Goal: Use online tool/utility: Use online tool/utility

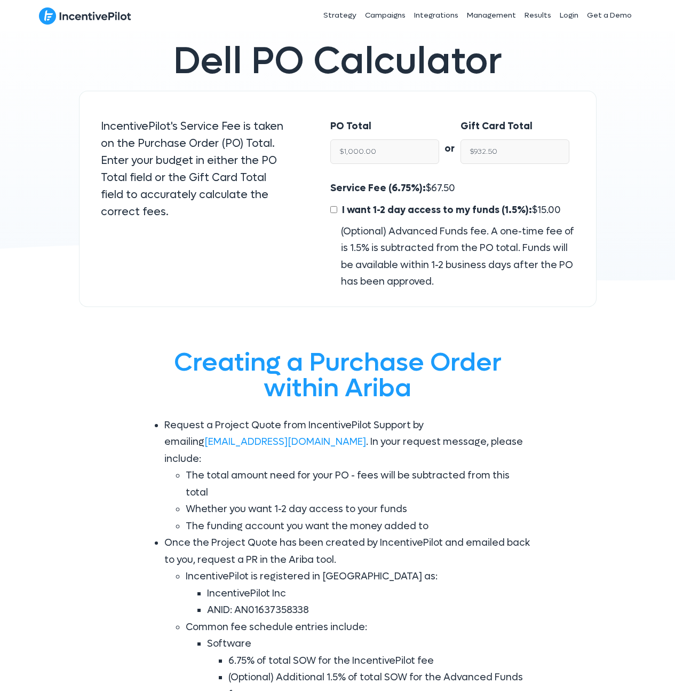
click at [384, 149] on div "PO Total $1,000.00" at bounding box center [384, 141] width 109 height 46
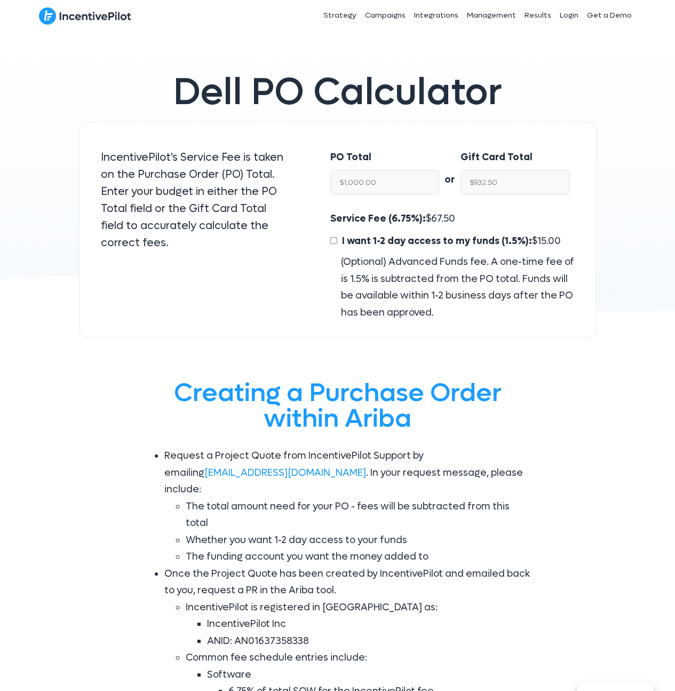
click at [384, 149] on div "PO Total $1,000.00" at bounding box center [384, 172] width 109 height 46
click at [383, 190] on input "$1,000.00" at bounding box center [384, 182] width 109 height 25
type input "$12"
type input "$11.19"
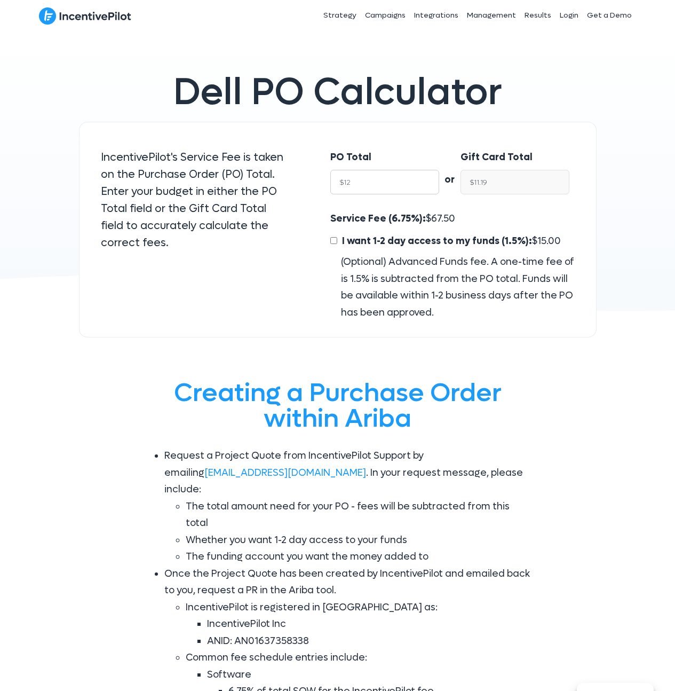
type input "$122"
type input "$113.76"
type input "$12"
type input "$11.19"
type input "$120"
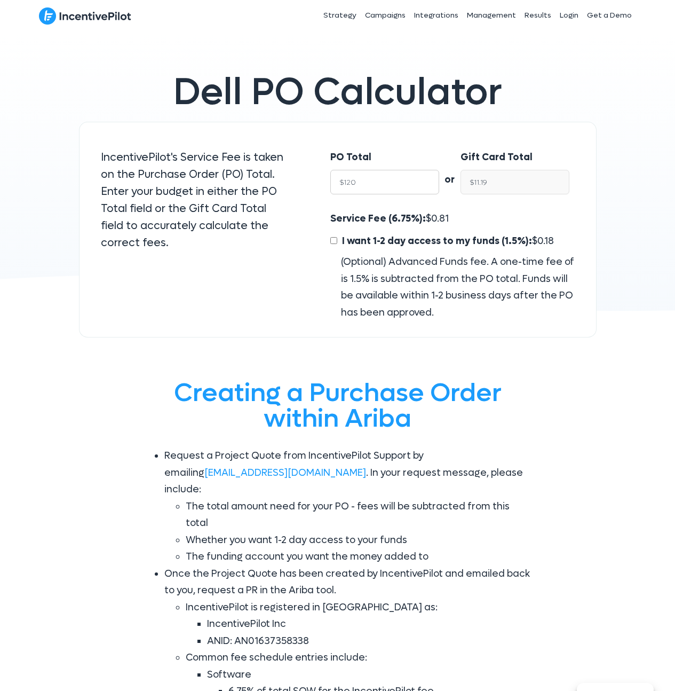
type input "$111.90"
type input "$1200"
type input "$1,119.00"
type input "$12000"
type input "$11,190.00"
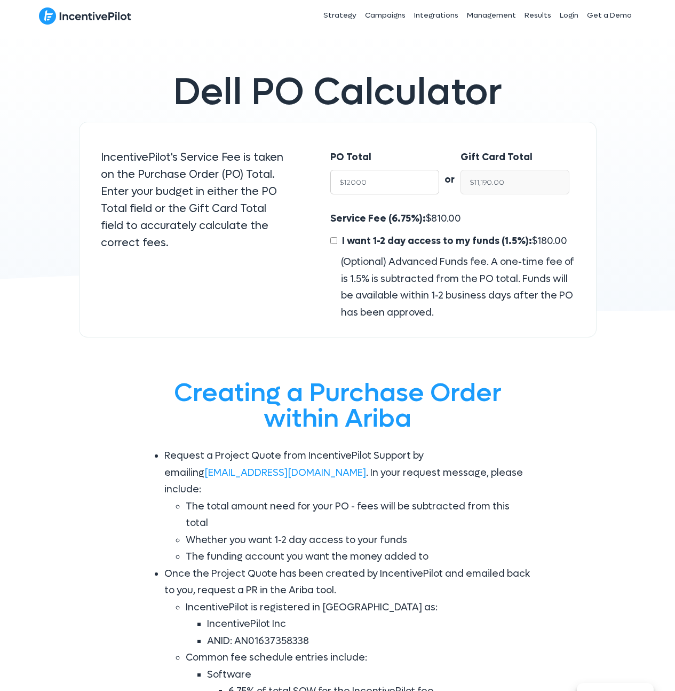
type input "$12000"
click at [336, 239] on input "I want 1-2 day access to my funds (1.5%): $ 180.00" at bounding box center [333, 240] width 7 height 7
checkbox input "true"
type input "$11,010.00"
